Goal: Information Seeking & Learning: Learn about a topic

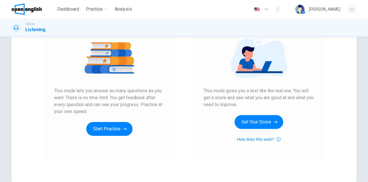
scroll to position [97, 0]
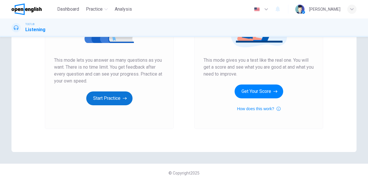
click at [107, 99] on button "Start Practice" at bounding box center [109, 98] width 46 height 14
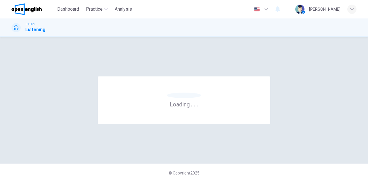
scroll to position [0, 0]
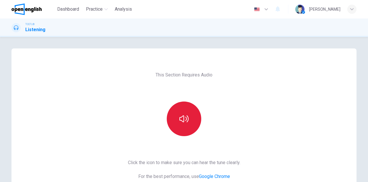
click at [177, 127] on button "button" at bounding box center [184, 118] width 35 height 35
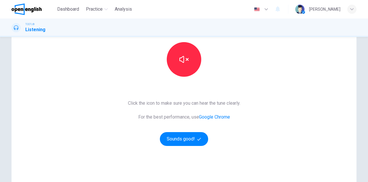
scroll to position [97, 0]
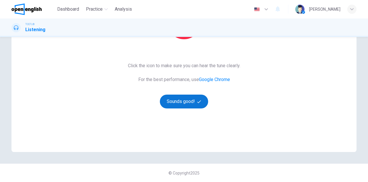
click at [184, 102] on button "Sounds good!" at bounding box center [184, 101] width 48 height 14
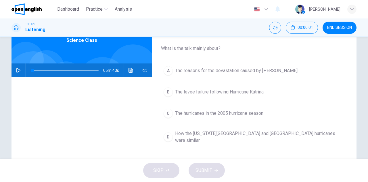
scroll to position [0, 0]
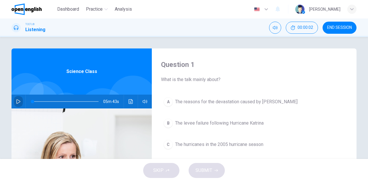
click at [14, 100] on button "button" at bounding box center [18, 101] width 9 height 14
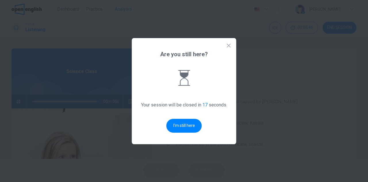
type input "*"
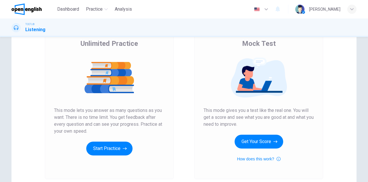
scroll to position [86, 0]
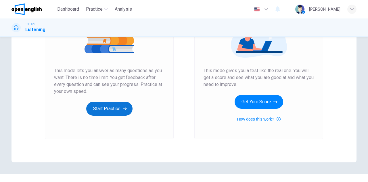
click at [104, 108] on button "Start Practice" at bounding box center [109, 109] width 46 height 14
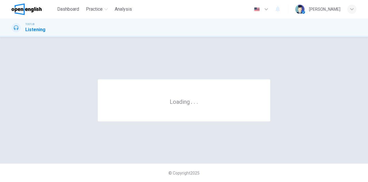
scroll to position [0, 0]
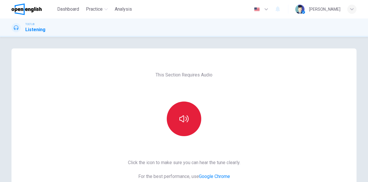
click at [191, 110] on button "button" at bounding box center [184, 118] width 35 height 35
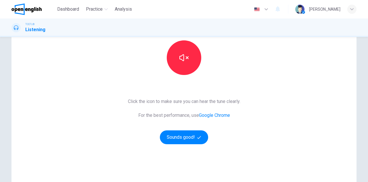
scroll to position [86, 0]
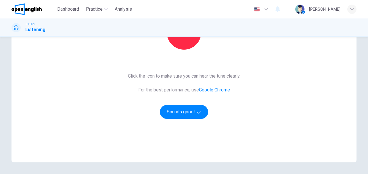
click at [180, 104] on div "Click the icon to make sure you can hear the tune clearly. For the best perform…" at bounding box center [184, 96] width 112 height 46
click at [183, 114] on button "Sounds good!" at bounding box center [184, 112] width 48 height 14
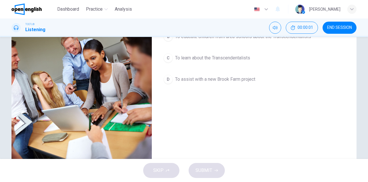
scroll to position [58, 0]
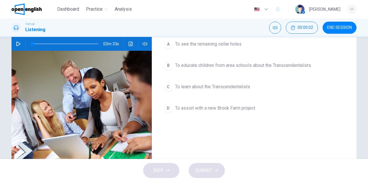
click at [16, 43] on icon "button" at bounding box center [18, 43] width 5 height 5
click at [19, 44] on icon "button" at bounding box center [18, 43] width 5 height 5
click at [16, 43] on icon "button" at bounding box center [18, 43] width 5 height 5
click at [16, 45] on icon "button" at bounding box center [18, 43] width 5 height 5
click at [18, 44] on icon "button" at bounding box center [18, 43] width 4 height 5
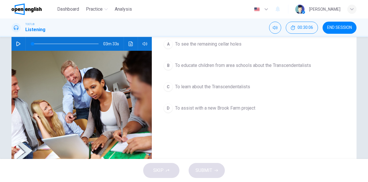
click at [14, 45] on button "button" at bounding box center [18, 44] width 9 height 14
click at [16, 43] on icon "button" at bounding box center [18, 43] width 5 height 5
click at [17, 46] on icon "button" at bounding box center [18, 43] width 5 height 5
click at [18, 43] on icon "button" at bounding box center [18, 43] width 5 height 5
click at [18, 41] on button "button" at bounding box center [18, 44] width 9 height 14
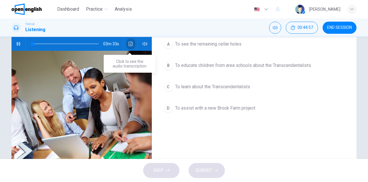
click at [129, 42] on icon "Click to see the audio transcription" at bounding box center [131, 43] width 5 height 5
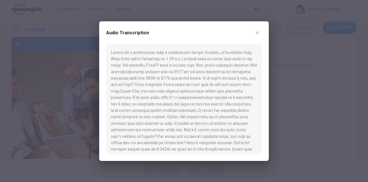
click at [37, 56] on div at bounding box center [184, 91] width 368 height 182
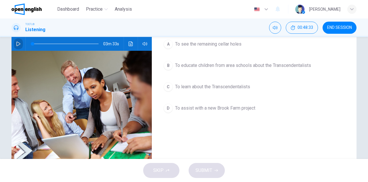
click at [18, 44] on icon "button" at bounding box center [18, 43] width 5 height 5
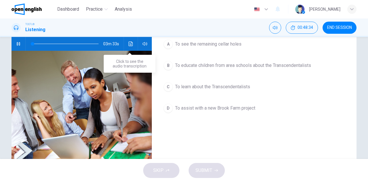
click at [127, 43] on button "Click to see the audio transcription" at bounding box center [130, 44] width 9 height 14
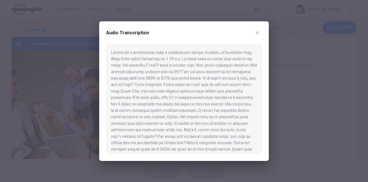
click at [18, 45] on div at bounding box center [184, 91] width 368 height 182
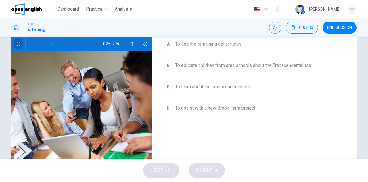
click at [18, 45] on icon "button" at bounding box center [18, 43] width 5 height 5
click at [16, 42] on icon "button" at bounding box center [18, 43] width 4 height 5
drag, startPoint x: 52, startPoint y: 44, endPoint x: 28, endPoint y: 38, distance: 24.0
click at [31, 42] on span at bounding box center [32, 43] width 3 height 3
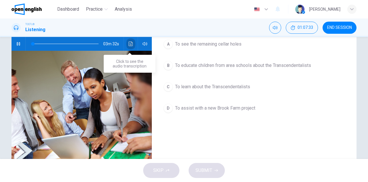
click at [131, 46] on icon "Click to see the audio transcription" at bounding box center [131, 43] width 4 height 5
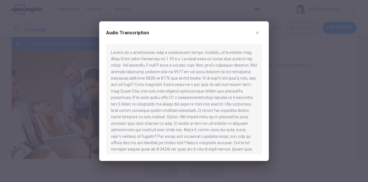
scroll to position [29, 0]
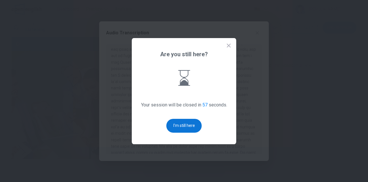
click at [174, 125] on button "I'm still here" at bounding box center [184, 126] width 35 height 14
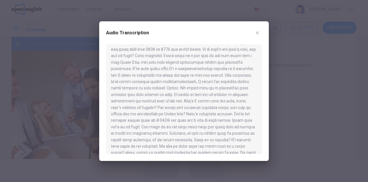
click at [18, 42] on div at bounding box center [184, 91] width 368 height 182
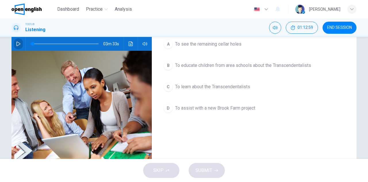
click at [17, 44] on icon "button" at bounding box center [18, 43] width 5 height 5
click at [33, 43] on span at bounding box center [66, 44] width 66 height 8
type input "*"
